Goal: Task Accomplishment & Management: Complete application form

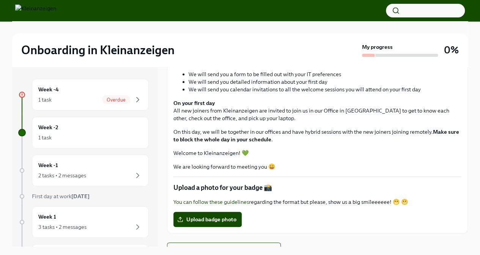
scroll to position [200, 0]
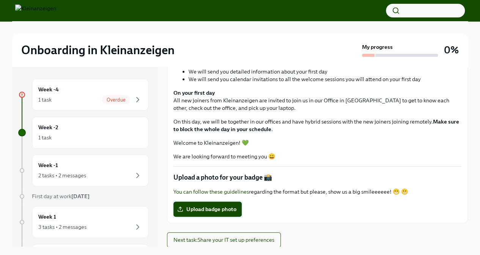
click at [215, 208] on span "Upload badge photo" at bounding box center [208, 210] width 58 height 8
click at [0, 0] on input "Upload badge photo" at bounding box center [0, 0] width 0 height 0
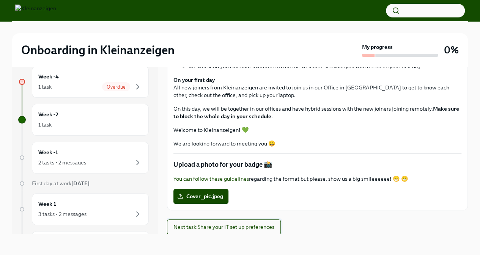
click at [238, 228] on span "Next task : Share your IT set up preferences" at bounding box center [223, 228] width 101 height 8
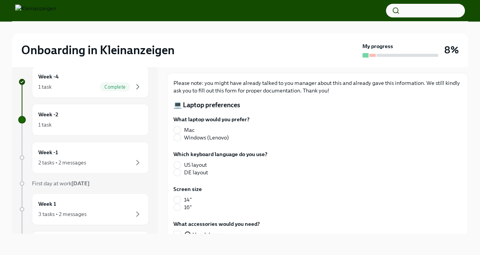
scroll to position [38, 0]
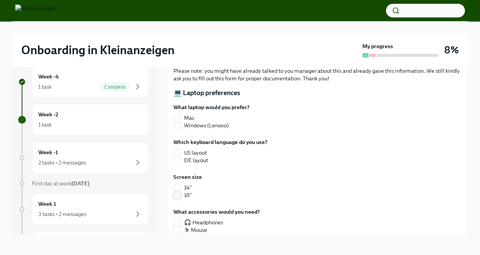
click at [179, 196] on input "16"" at bounding box center [177, 195] width 7 height 7
radio input "true"
click at [177, 152] on input "US layout" at bounding box center [177, 153] width 7 height 7
radio input "true"
click at [176, 117] on input "Mac" at bounding box center [177, 118] width 7 height 7
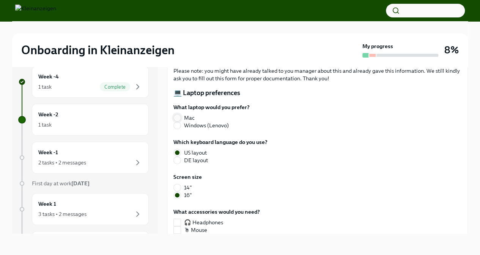
radio input "true"
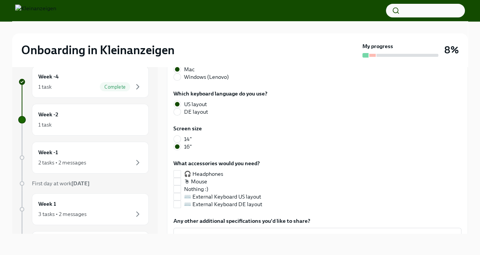
scroll to position [125, 0]
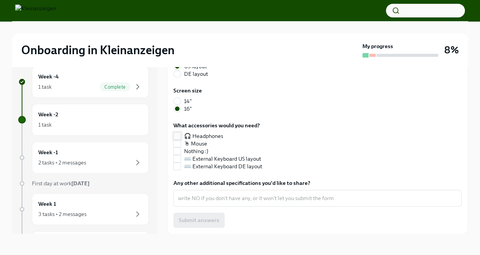
click at [179, 136] on input "🎧 Headphones" at bounding box center [177, 136] width 7 height 7
checkbox input "true"
click at [176, 144] on input "🖱 Mouse" at bounding box center [177, 143] width 7 height 7
checkbox input "true"
click at [178, 158] on input "⌨️ External Keyboard US layout" at bounding box center [177, 159] width 7 height 7
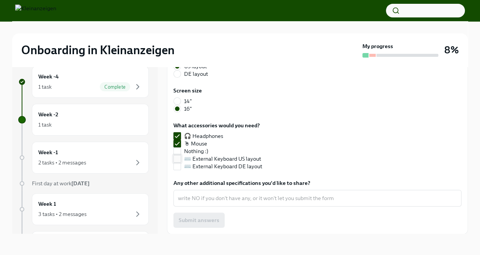
checkbox input "true"
click at [235, 200] on textarea "Any other additional specifications you'd like to share?" at bounding box center [317, 198] width 279 height 9
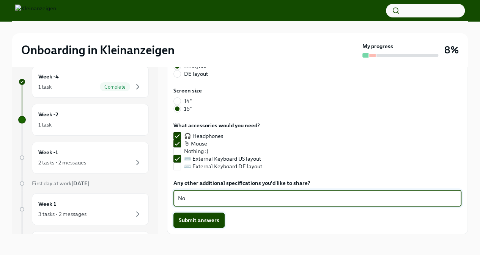
type textarea "No"
click at [197, 222] on span "Submit answers" at bounding box center [199, 221] width 41 height 8
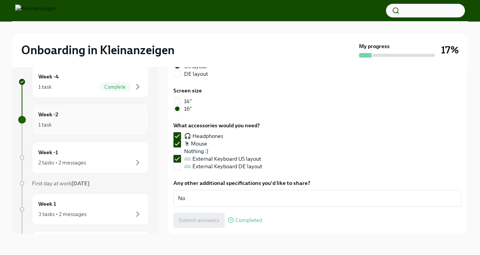
click at [87, 120] on div "1 task" at bounding box center [90, 124] width 104 height 9
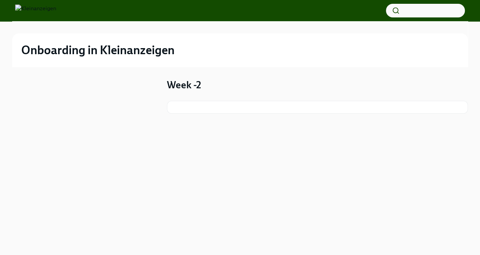
scroll to position [1, 0]
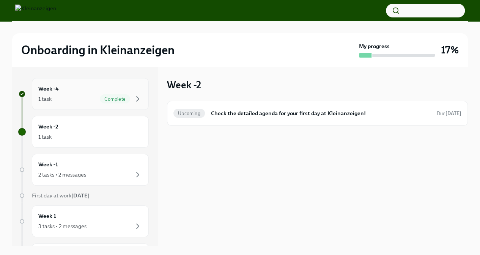
click at [71, 99] on div "1 task Complete" at bounding box center [90, 99] width 104 height 9
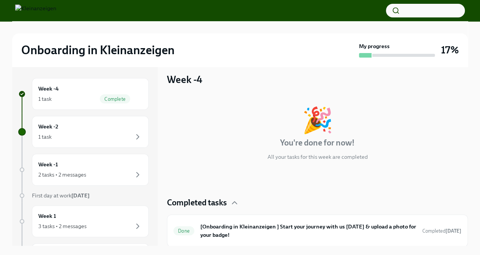
scroll to position [6, 0]
click at [104, 140] on div "1 task" at bounding box center [90, 136] width 104 height 9
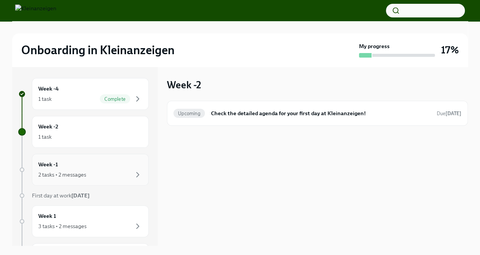
click at [98, 174] on div "2 tasks • 2 messages" at bounding box center [90, 174] width 104 height 9
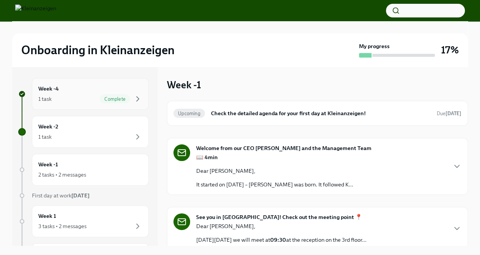
click at [75, 99] on div "1 task Complete" at bounding box center [90, 99] width 104 height 9
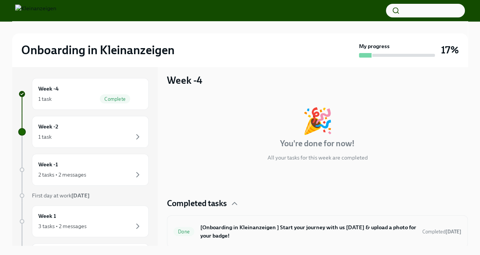
scroll to position [6, 0]
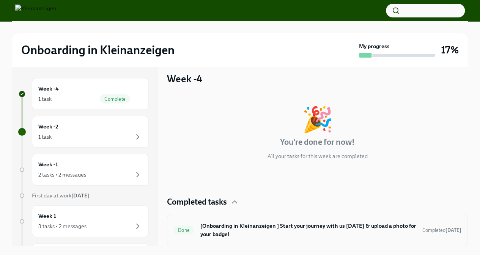
click at [241, 224] on h6 "[Onboarding in Kleinanzeigen ] Start your journey with us today & upload a phot…" at bounding box center [308, 230] width 216 height 17
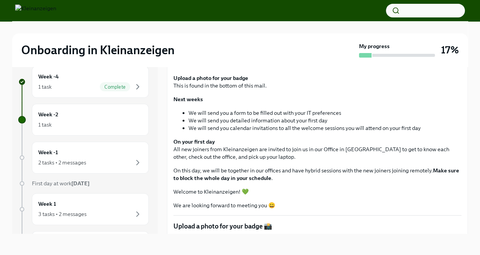
scroll to position [176, 0]
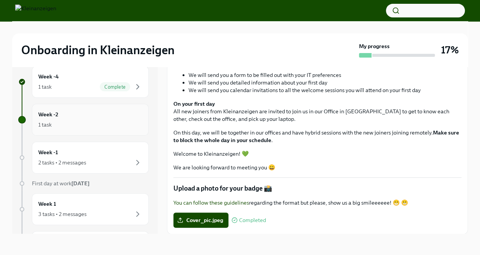
click at [55, 119] on div "Week -2 1 task" at bounding box center [90, 119] width 104 height 19
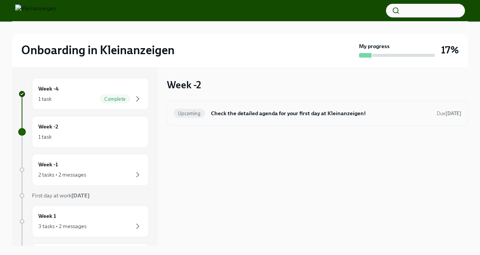
click at [247, 117] on h6 "Check the detailed agenda for your first day at Kleinanzeigen!" at bounding box center [321, 113] width 220 height 8
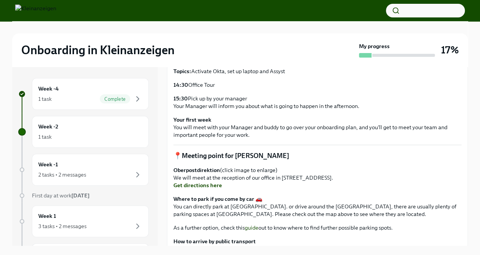
scroll to position [342, 0]
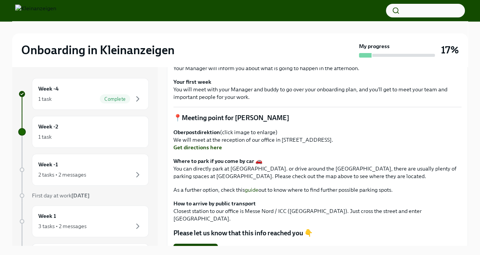
click at [200, 151] on link "Get directions here" at bounding box center [197, 147] width 49 height 7
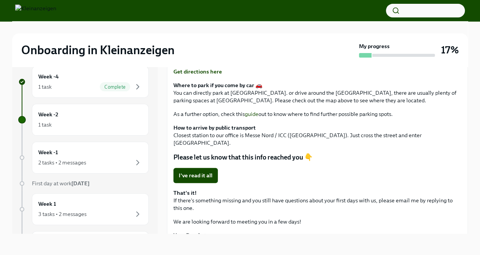
scroll to position [417, 0]
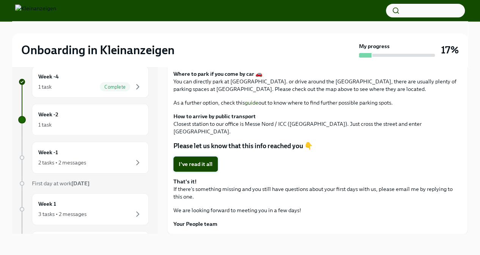
click at [196, 162] on span "I've read it all" at bounding box center [196, 165] width 34 height 8
click at [77, 155] on div "Week -1 2 tasks • 2 messages" at bounding box center [90, 157] width 104 height 19
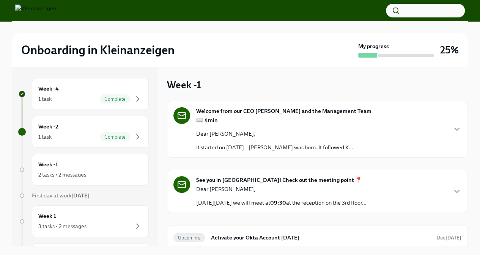
click at [291, 129] on div "📖 4min Dear Swadesh, It started on September 9, 2009 – eBay Kleinanzeigen was b…" at bounding box center [274, 134] width 157 height 35
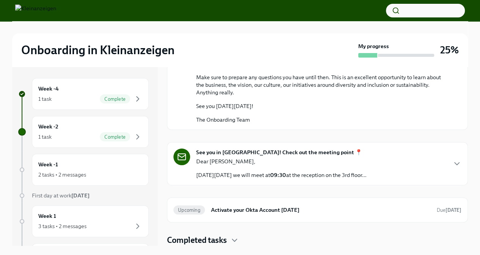
scroll to position [475, 0]
click at [288, 169] on div "Dear Swadesh, On Monday September 1st, 2025 we will meet at 09:30 at the recept…" at bounding box center [281, 168] width 170 height 21
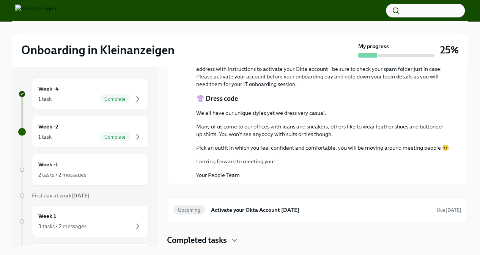
scroll to position [935, 0]
click at [236, 240] on icon "button" at bounding box center [234, 240] width 9 height 9
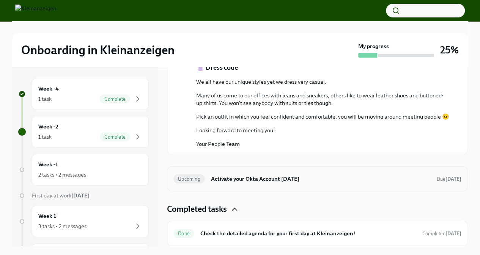
scroll to position [966, 0]
click at [234, 208] on icon "button" at bounding box center [234, 209] width 9 height 9
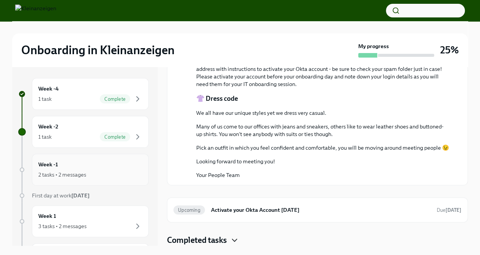
click at [106, 172] on div "2 tasks • 2 messages" at bounding box center [90, 174] width 104 height 9
click at [91, 177] on div "2 tasks • 2 messages" at bounding box center [90, 174] width 104 height 9
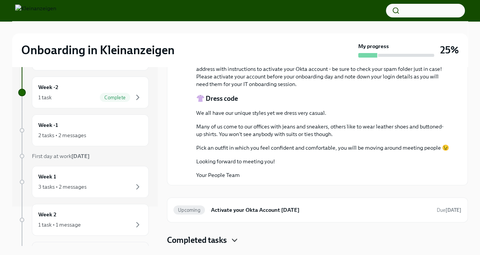
scroll to position [38, 0]
click at [76, 137] on div "2 tasks • 2 messages" at bounding box center [62, 137] width 48 height 8
click at [87, 184] on div "3 tasks • 2 messages" at bounding box center [90, 188] width 104 height 9
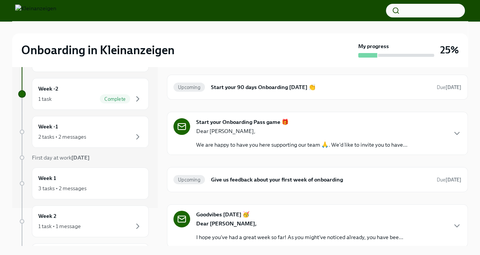
click at [221, 138] on div "Dear Swadesh, We are happy to have you here supporting our team 🙏. We'd like to…" at bounding box center [301, 138] width 211 height 21
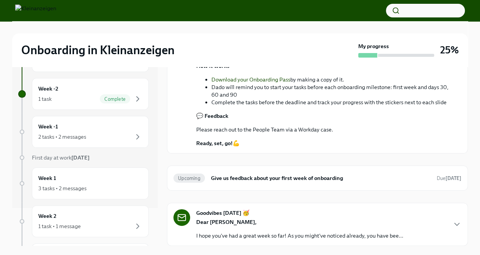
scroll to position [452, 0]
click at [263, 221] on p "Dear Swadesh," at bounding box center [299, 223] width 207 height 8
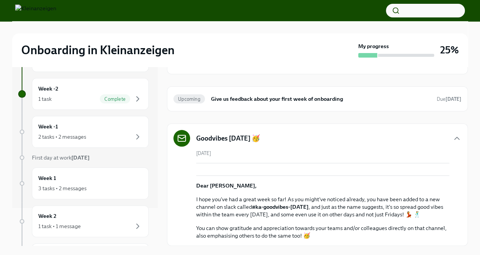
scroll to position [474, 0]
click at [314, 103] on h6 "Give us feedback about your first week of onboarding" at bounding box center [321, 99] width 220 height 8
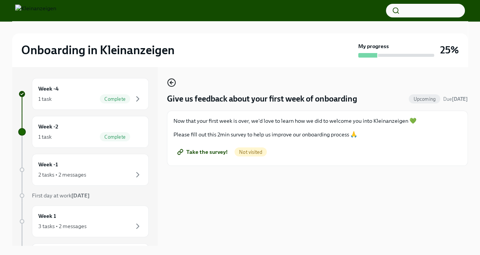
click at [173, 83] on icon "button" at bounding box center [171, 82] width 9 height 9
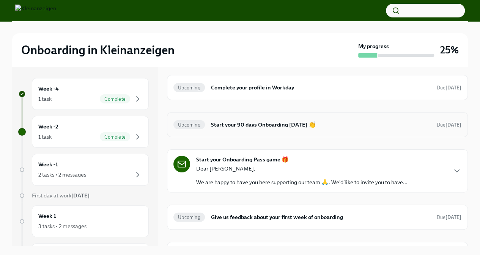
scroll to position [38, 0]
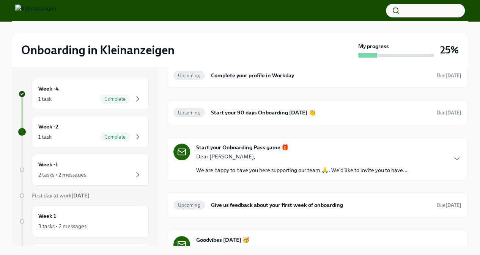
click at [459, 156] on div "Start your Onboarding Pass game 🎁 Dear Swadesh, We are happy to have you here s…" at bounding box center [317, 158] width 301 height 43
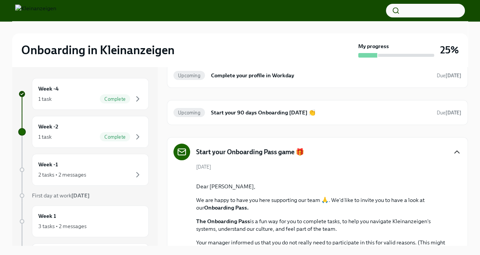
click at [452, 150] on icon "button" at bounding box center [456, 152] width 9 height 9
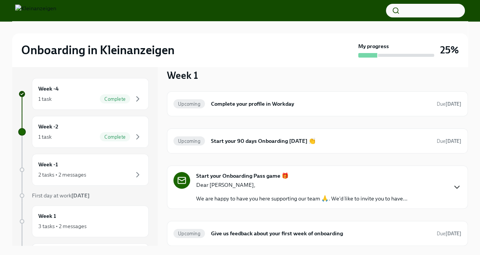
scroll to position [0, 0]
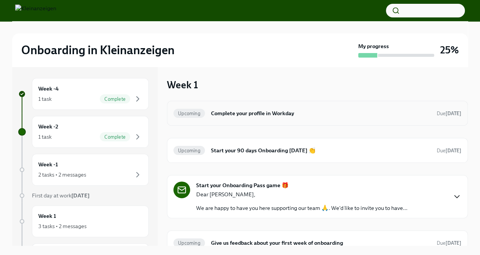
click at [284, 119] on div "Upcoming Complete your profile in Workday Due Sep 8th" at bounding box center [317, 113] width 288 height 12
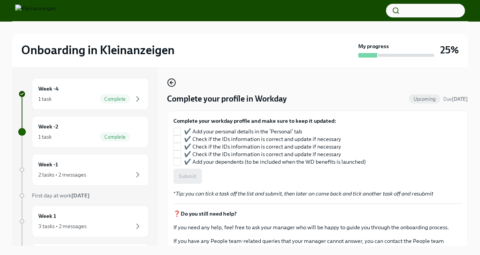
click at [170, 82] on icon "button" at bounding box center [171, 82] width 2 height 3
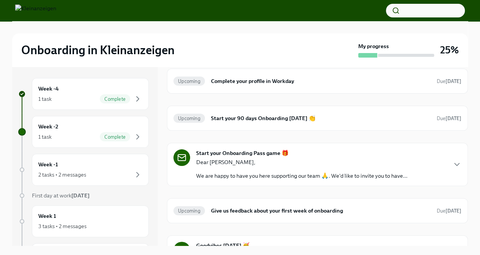
scroll to position [63, 0]
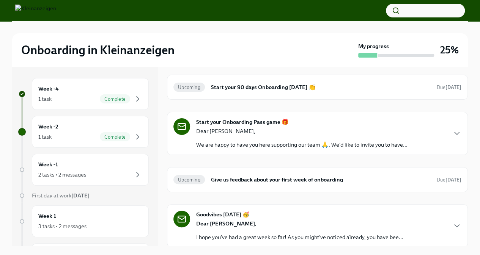
click at [325, 225] on p "Dear Swadesh," at bounding box center [299, 224] width 207 height 8
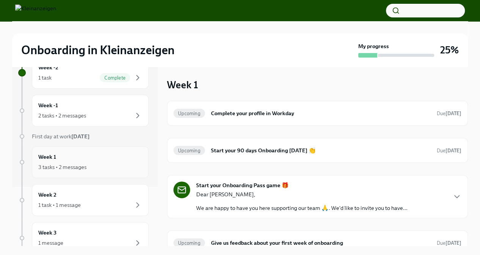
scroll to position [76, 0]
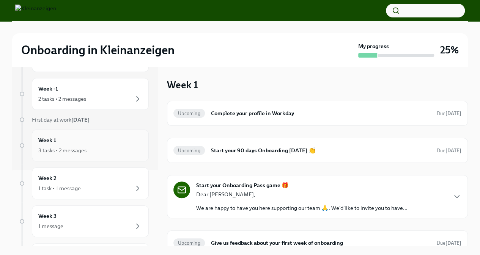
click at [80, 152] on div "3 tasks • 2 messages" at bounding box center [62, 151] width 48 height 8
click at [74, 187] on div "1 task • 1 message" at bounding box center [59, 189] width 43 height 8
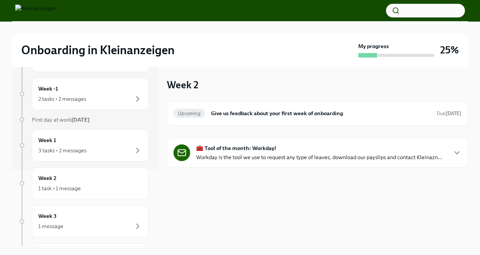
click at [254, 154] on p "Workday is the tool we use to request any type of leaves, download our payslips…" at bounding box center [319, 158] width 246 height 8
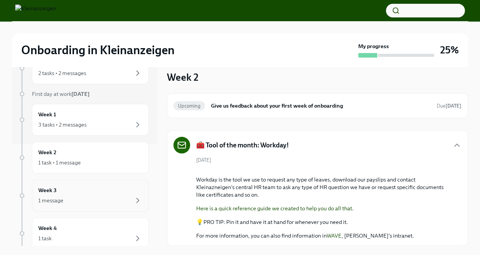
scroll to position [114, 0]
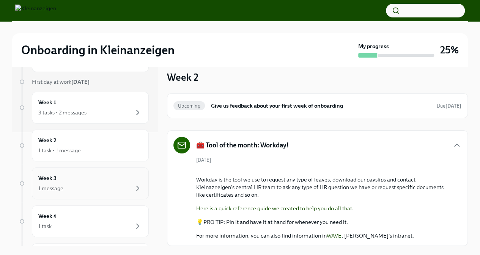
click at [70, 188] on div "1 message" at bounding box center [90, 188] width 104 height 9
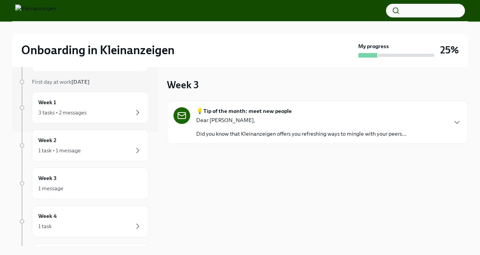
click at [294, 133] on p "Did you know that Kleinanzeigen offers you refreshing ways to mingle with your …" at bounding box center [301, 134] width 210 height 8
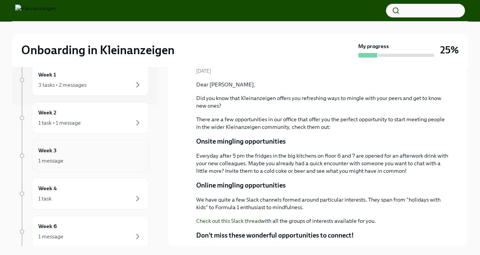
scroll to position [152, 0]
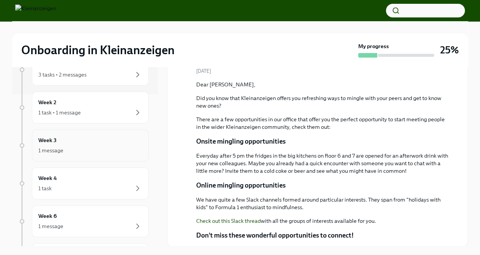
click at [74, 146] on div "1 message" at bounding box center [90, 150] width 104 height 9
click at [71, 179] on div "Week 4 1 task" at bounding box center [90, 183] width 104 height 19
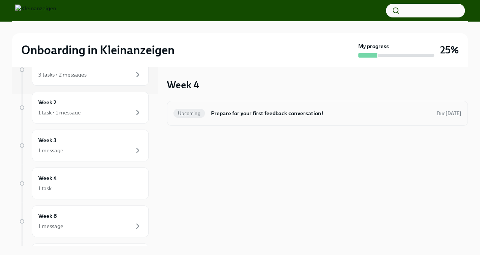
click at [257, 118] on div "Upcoming Prepare for your first feedback conversation! Due Sep 28th" at bounding box center [317, 113] width 288 height 12
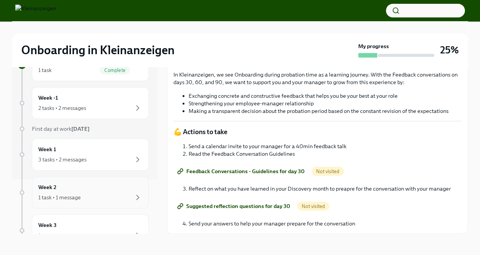
scroll to position [76, 0]
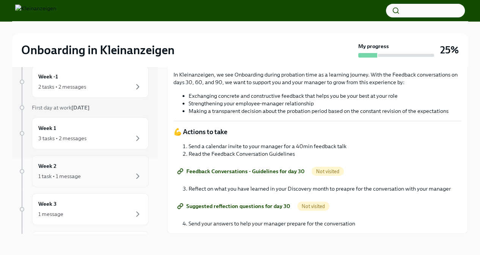
click at [77, 179] on div "1 task • 1 message" at bounding box center [59, 177] width 43 height 8
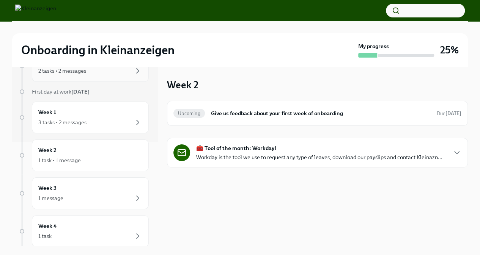
scroll to position [114, 0]
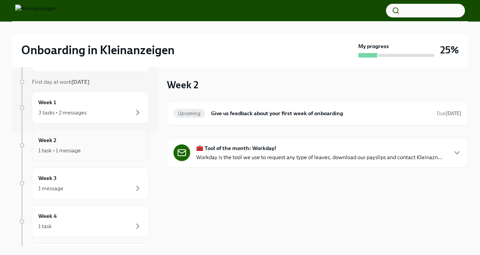
click at [90, 153] on div "1 task • 1 message" at bounding box center [90, 150] width 104 height 9
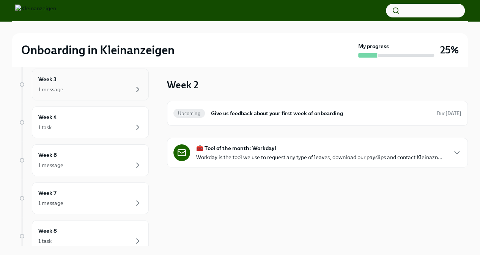
scroll to position [228, 0]
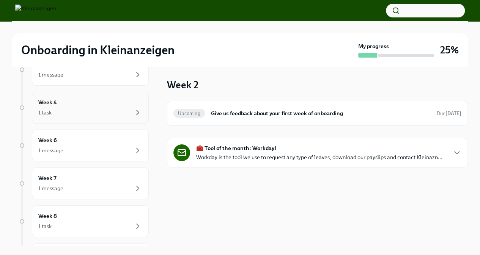
click at [77, 110] on div "1 task" at bounding box center [90, 112] width 104 height 9
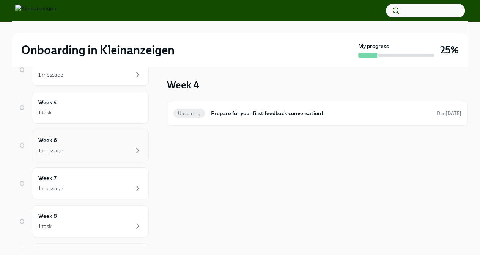
click at [78, 146] on div "1 message" at bounding box center [90, 150] width 104 height 9
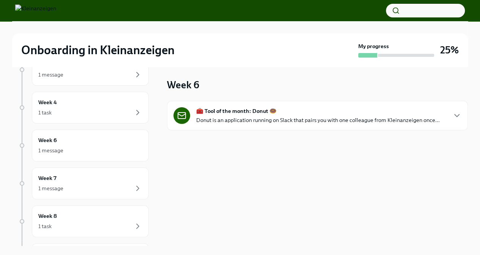
click at [269, 118] on p "Donut is an application running on Slack that pairs you with one colleague from…" at bounding box center [318, 121] width 244 height 8
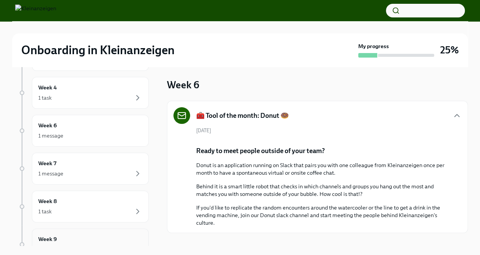
scroll to position [266, 0]
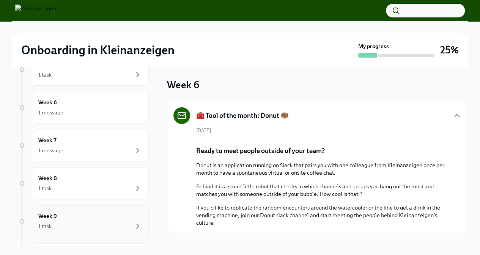
click at [65, 214] on div "Week 9 1 task" at bounding box center [90, 221] width 104 height 19
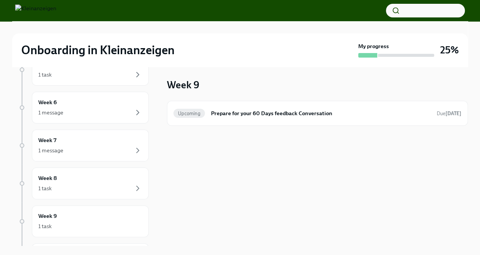
scroll to position [304, 0]
click at [70, 218] on div "Week 10 1 task • 1 message" at bounding box center [90, 221] width 104 height 19
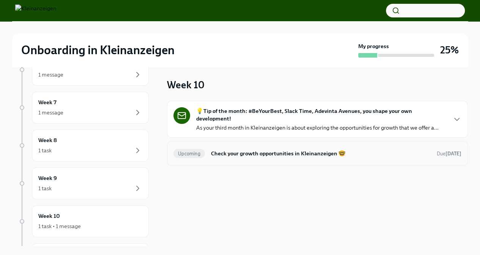
click at [285, 150] on h6 "Check your growth opportunities in Kleinanzeigen 🤓" at bounding box center [321, 154] width 220 height 8
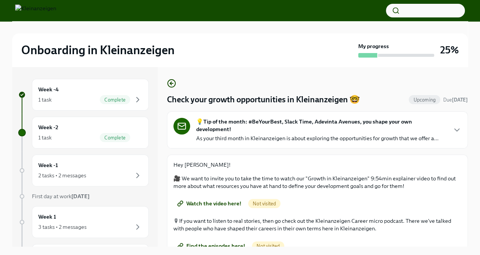
click at [306, 139] on p "As your third month in Kleinanzeigen is about exploring the opportunities for g…" at bounding box center [317, 139] width 243 height 8
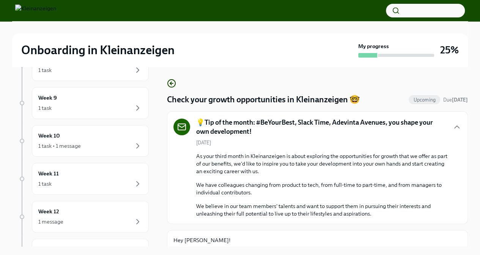
scroll to position [373, 0]
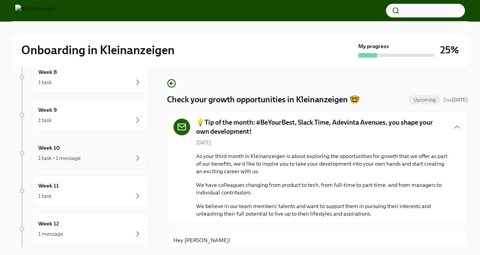
click at [85, 154] on div "1 task • 1 message" at bounding box center [90, 158] width 104 height 9
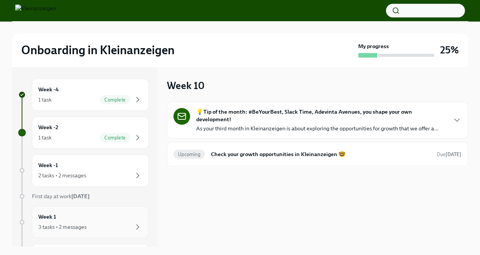
click at [75, 220] on div "Week 1 3 tasks • 2 messages" at bounding box center [90, 222] width 104 height 19
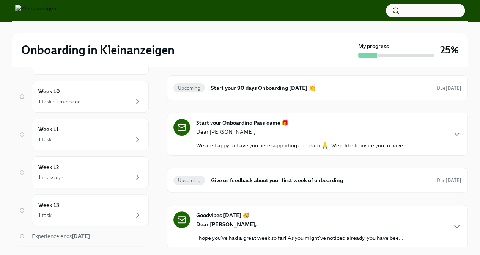
scroll to position [449, 0]
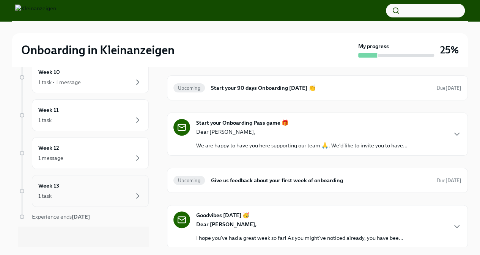
click at [70, 192] on div "1 task" at bounding box center [90, 196] width 104 height 9
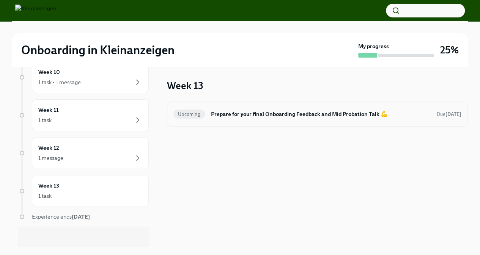
click at [294, 113] on h6 "Prepare for your final Onboarding Feedback and Mid Probation Talk 💪" at bounding box center [321, 114] width 220 height 8
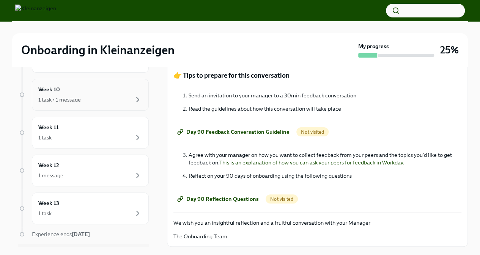
scroll to position [449, 0]
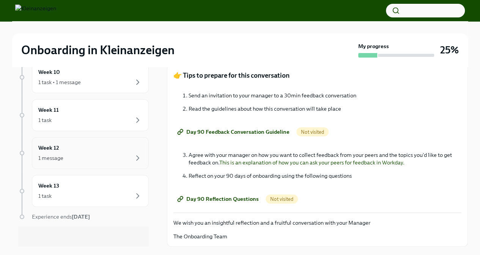
click at [77, 147] on div "Week 12 1 message" at bounding box center [90, 153] width 104 height 19
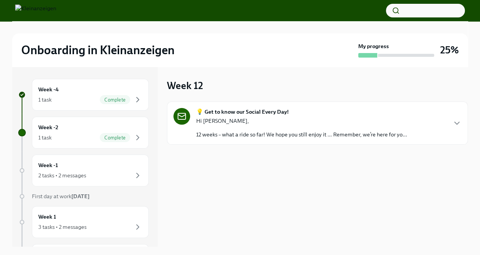
click at [262, 128] on div "Hi Swadesh, 12 weeks – what a ride so far! We hope you still enjoy it … Remembe…" at bounding box center [301, 127] width 211 height 21
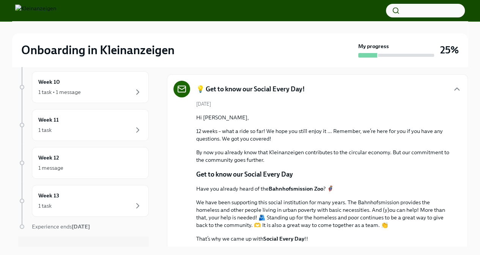
scroll to position [449, 0]
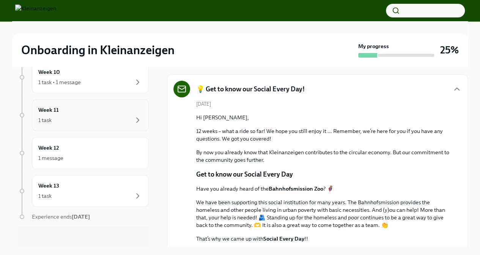
click at [79, 119] on div "1 task" at bounding box center [90, 120] width 104 height 9
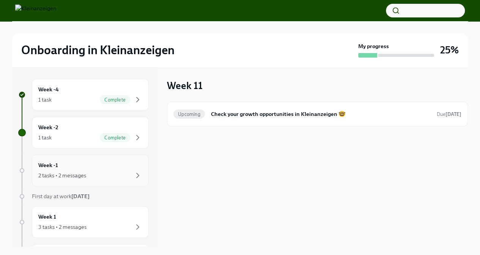
click at [87, 173] on div "2 tasks • 2 messages" at bounding box center [90, 175] width 104 height 9
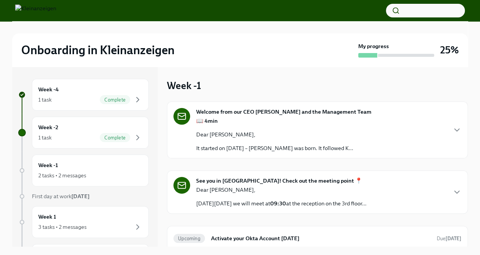
click at [261, 133] on p "Dear Swadesh," at bounding box center [274, 135] width 157 height 8
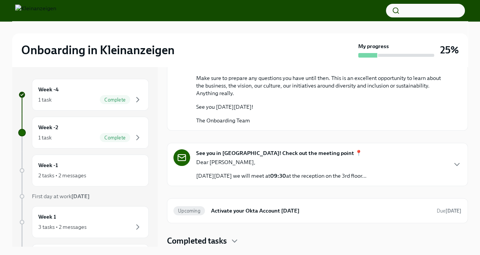
scroll to position [475, 0]
click at [285, 159] on p "Dear Swadesh," at bounding box center [281, 163] width 170 height 8
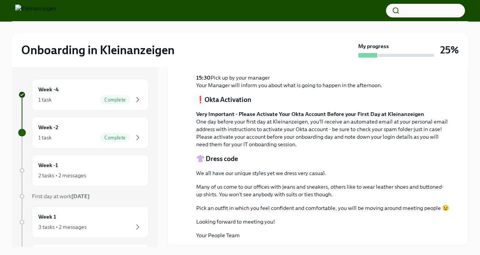
scroll to position [935, 0]
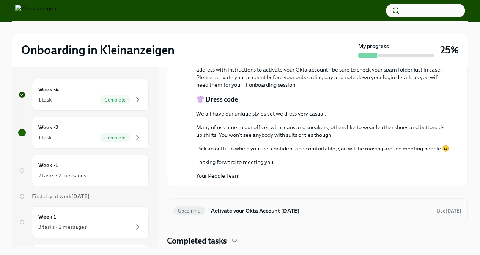
click at [295, 213] on h6 "Activate your Okta Account Today" at bounding box center [321, 211] width 220 height 8
